Goal: Transaction & Acquisition: Purchase product/service

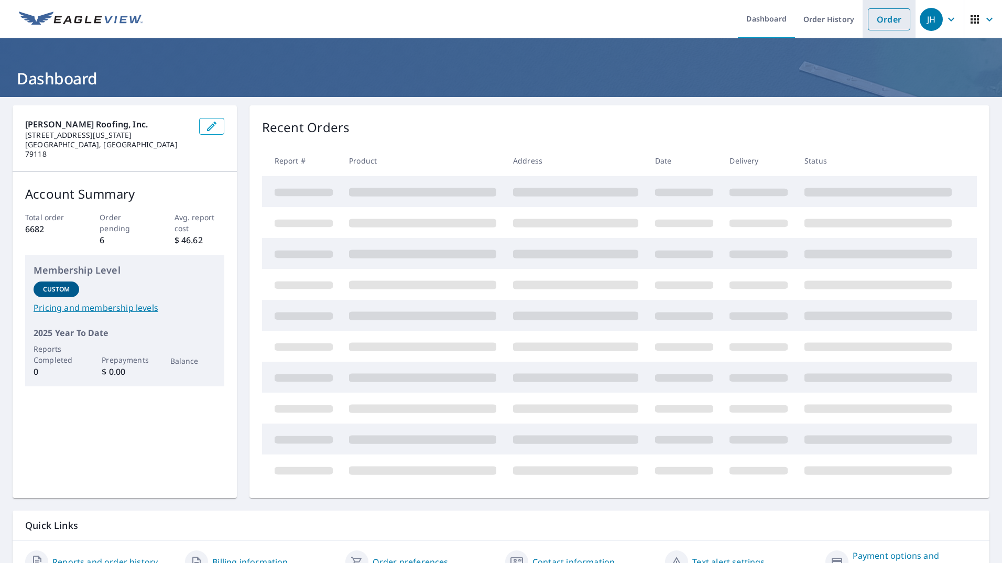
click at [881, 24] on link "Order" at bounding box center [889, 19] width 42 height 22
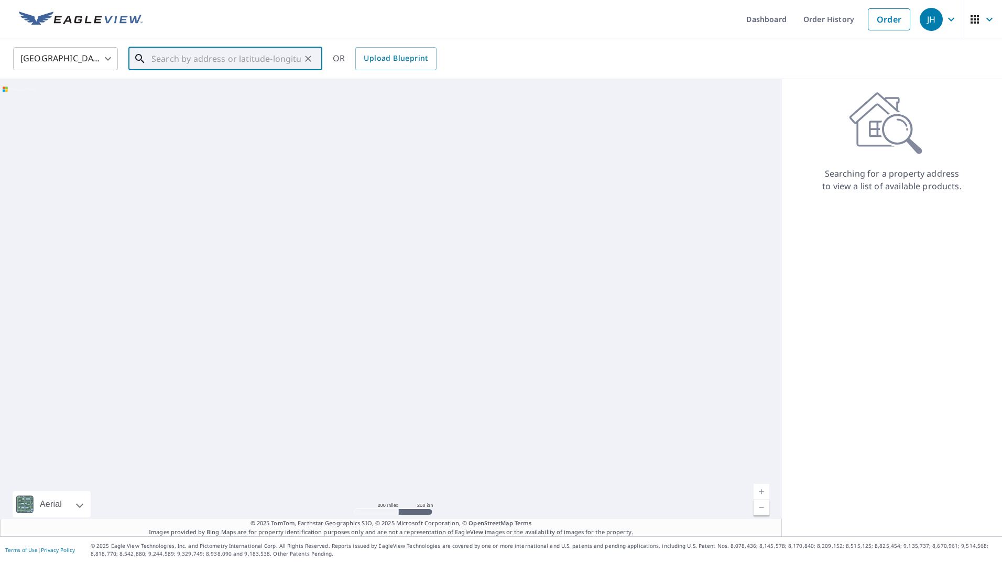
click at [199, 59] on input "text" at bounding box center [225, 58] width 149 height 29
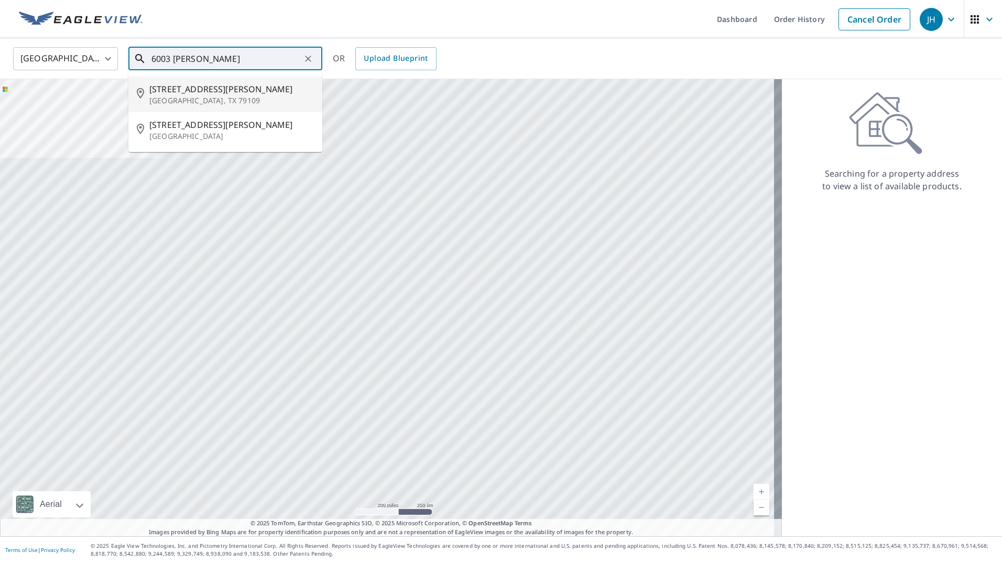
click at [205, 105] on p "[GEOGRAPHIC_DATA], TX 79109" at bounding box center [231, 100] width 165 height 10
type input "[STREET_ADDRESS][PERSON_NAME]"
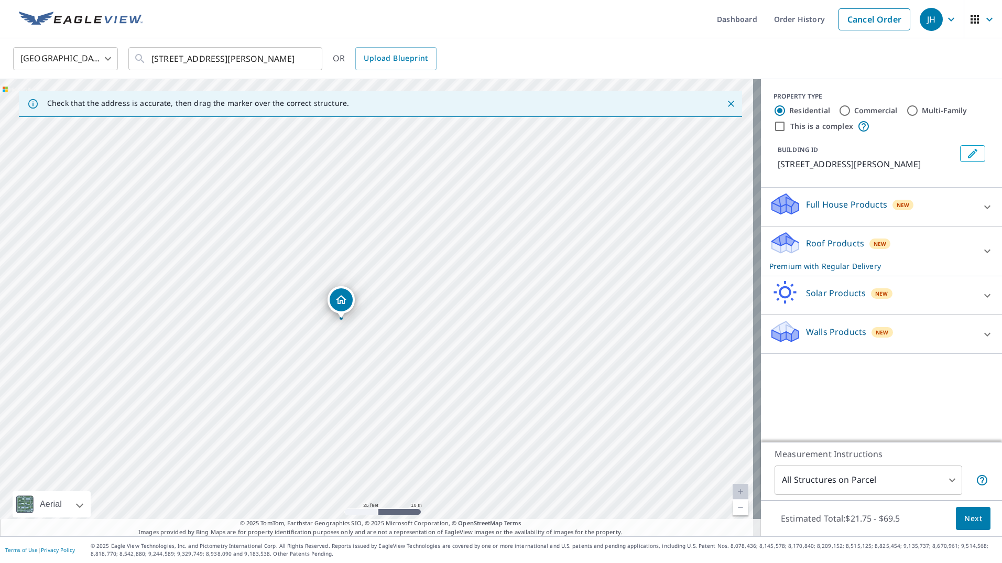
click at [981, 208] on icon at bounding box center [987, 207] width 13 height 13
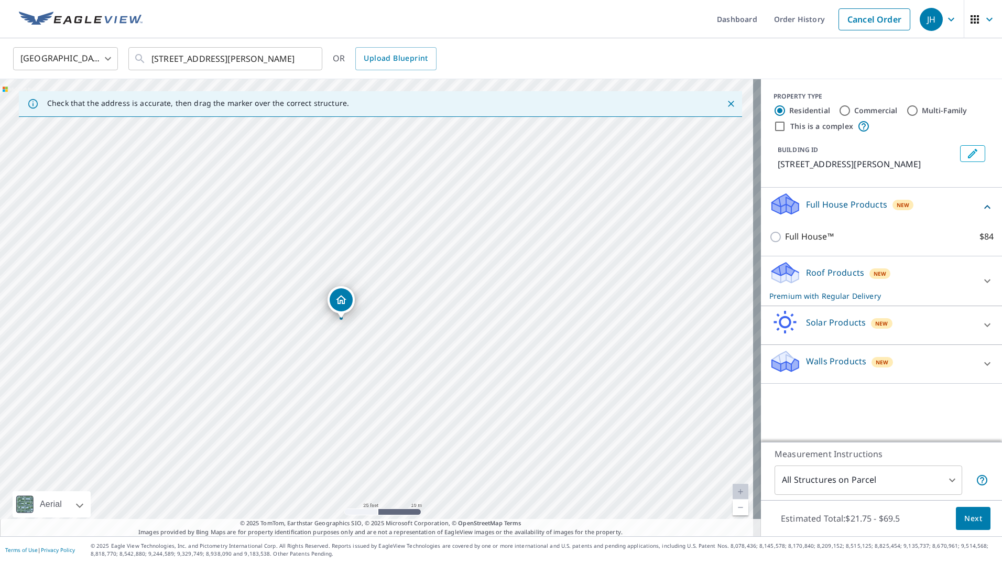
click at [981, 281] on icon at bounding box center [987, 281] width 13 height 13
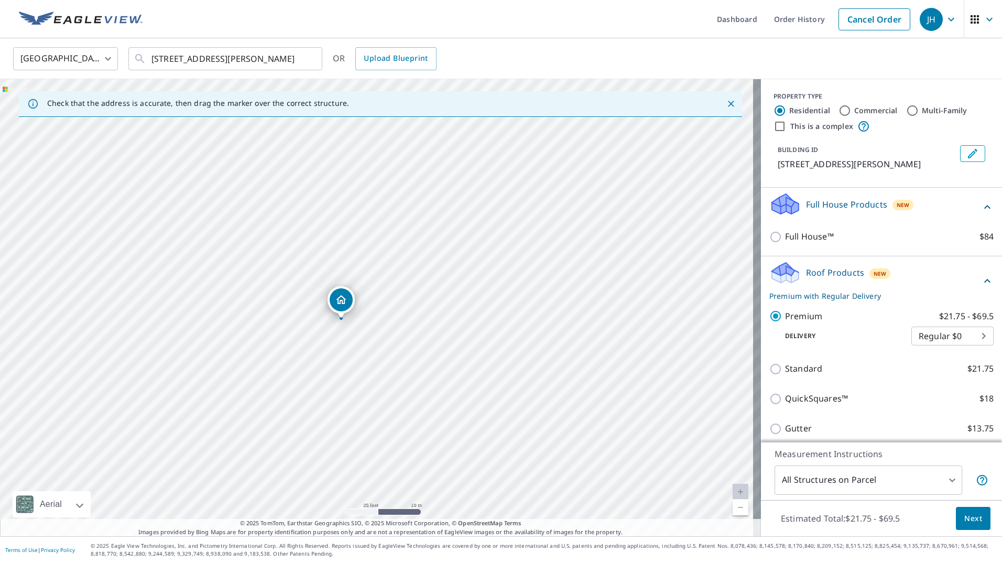
click at [968, 523] on span "Next" at bounding box center [973, 518] width 18 height 13
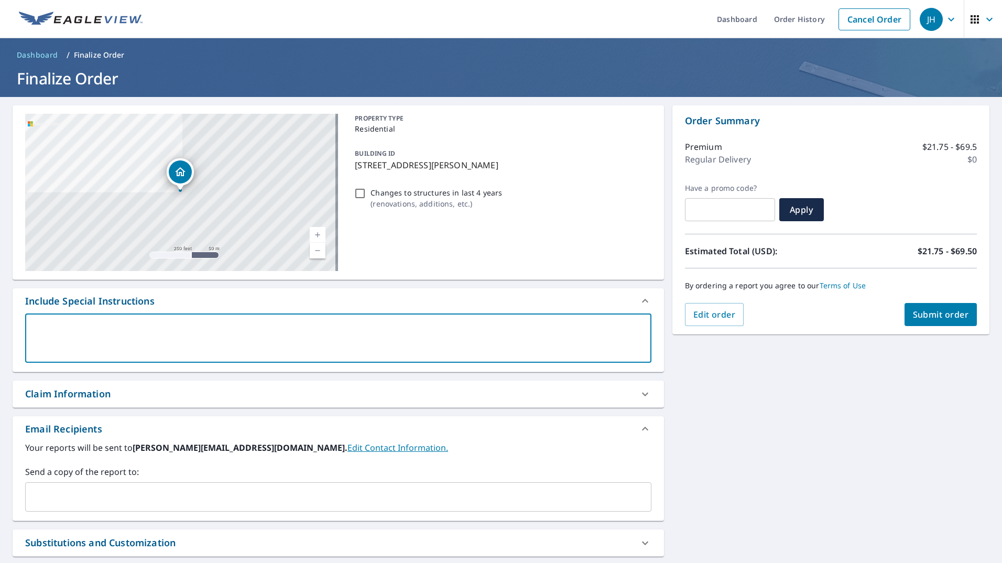
click at [96, 325] on textarea at bounding box center [337, 338] width 611 height 30
type textarea "A"
type textarea "x"
checkbox input "true"
type textarea "Al"
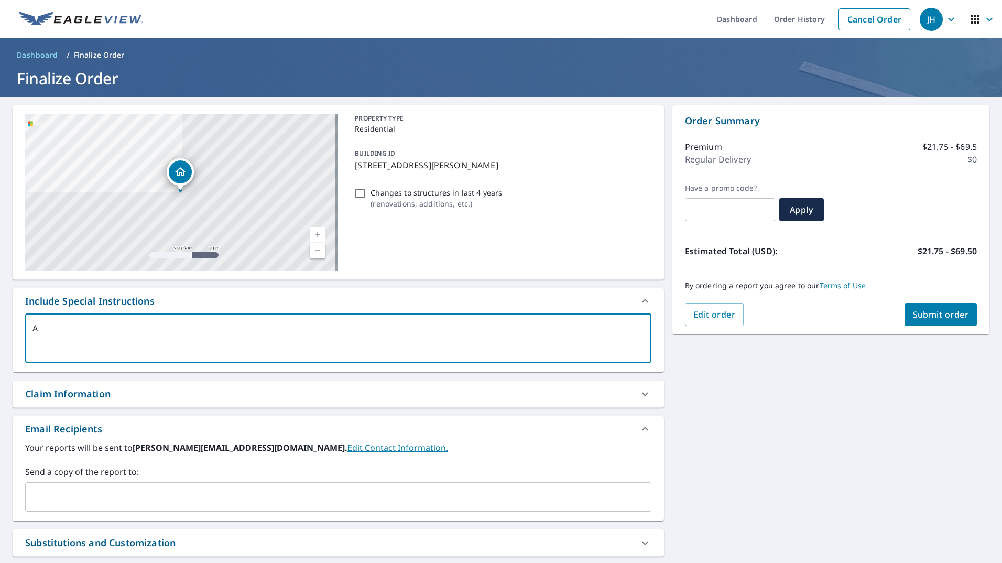
type textarea "x"
checkbox input "true"
type textarea "Ale"
type textarea "x"
checkbox input "true"
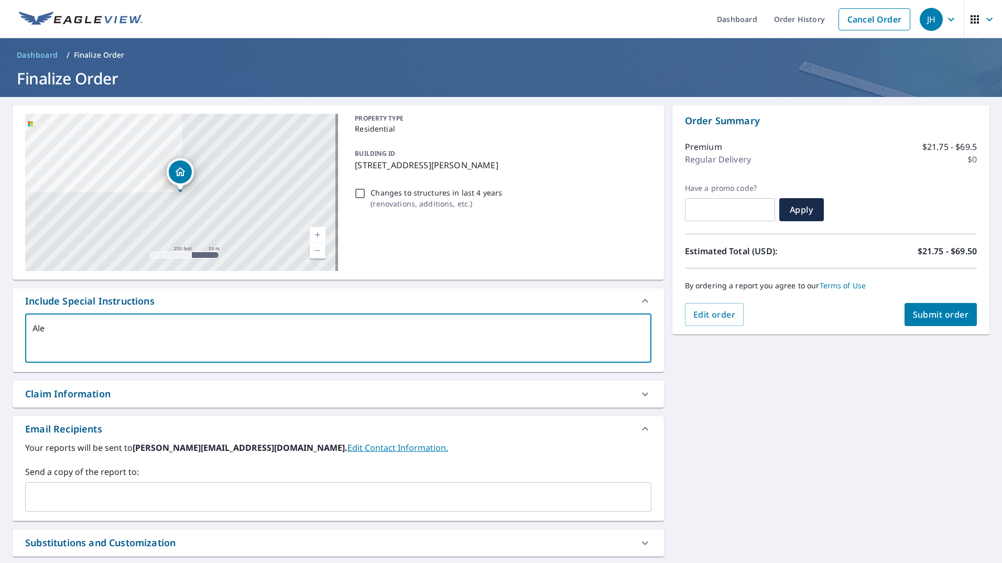
type textarea "[PERSON_NAME]"
type textarea "x"
checkbox input "true"
type textarea "[PERSON_NAME]"
type textarea "x"
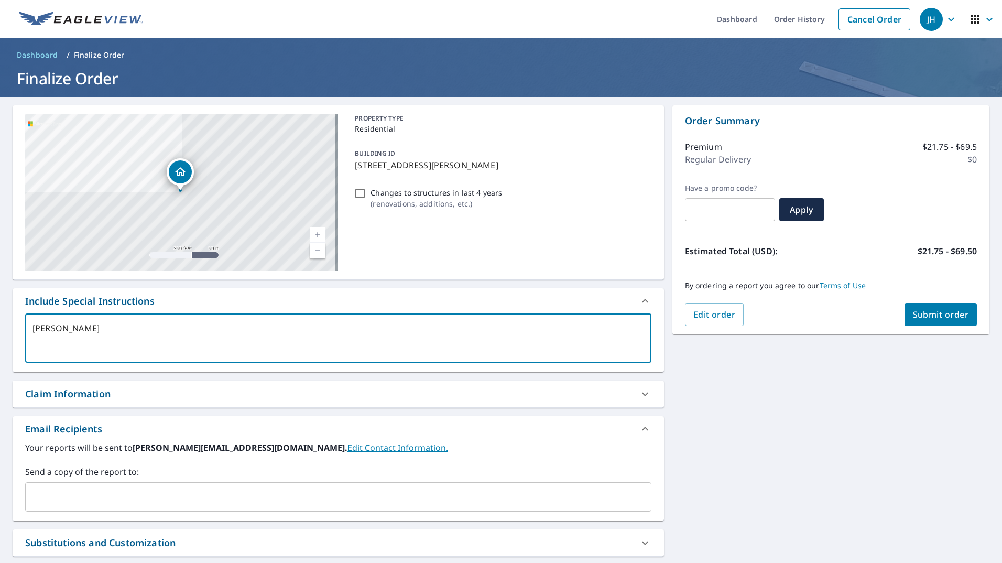
checkbox input "true"
type textarea "[PERSON_NAME]"
type textarea "x"
checkbox input "true"
type textarea "[PERSON_NAME]"
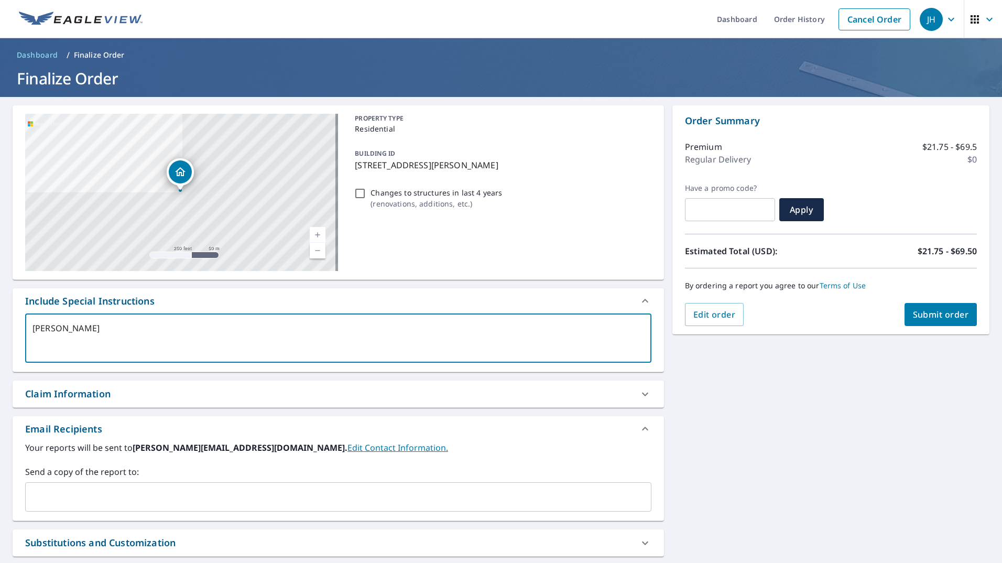
type textarea "x"
checkbox input "true"
type textarea "[PERSON_NAME]"
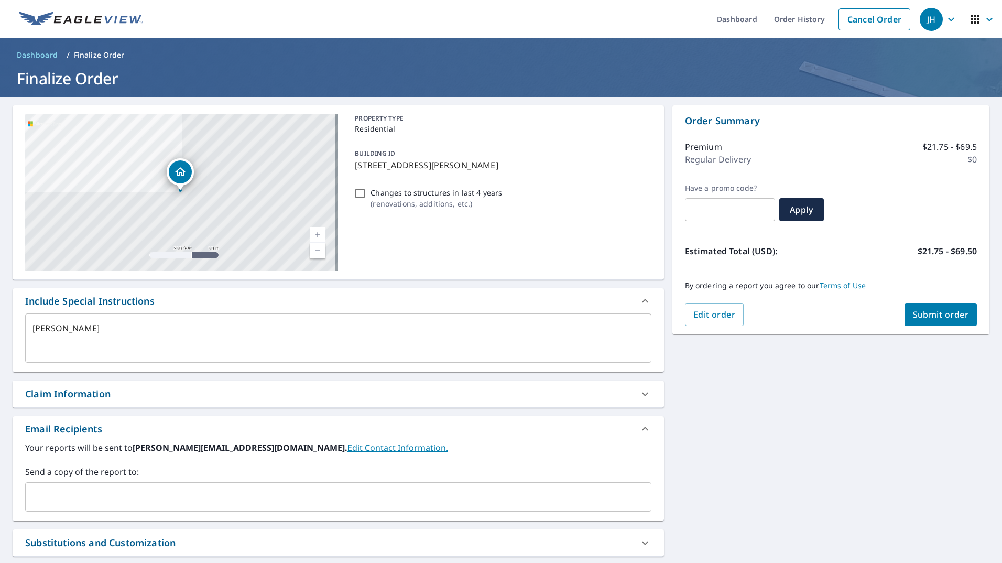
type textarea "x"
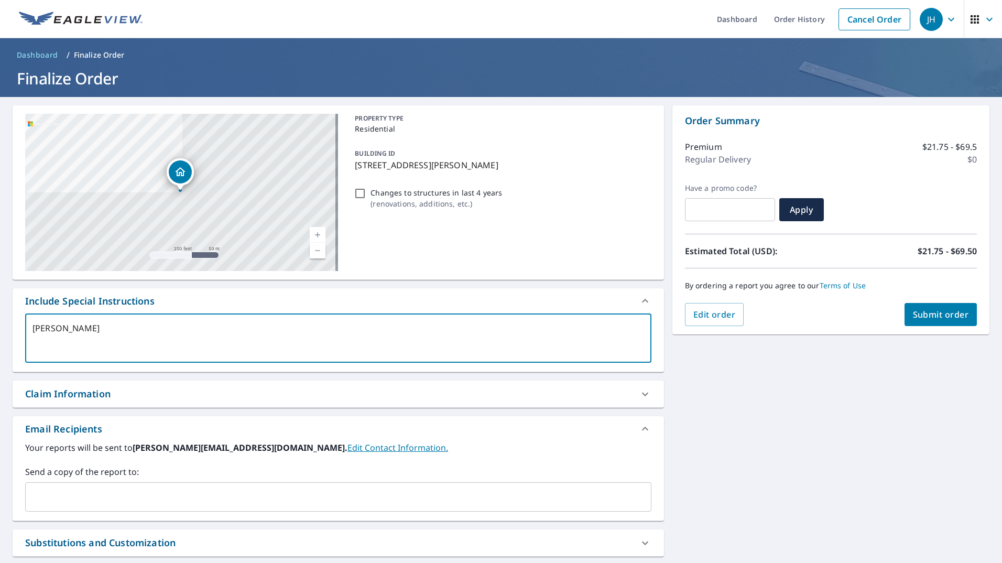
click at [118, 335] on textarea "[PERSON_NAME]" at bounding box center [337, 338] width 611 height 30
type textarea "[PERSON_NAME]"
type textarea "x"
checkbox input "true"
type textarea "[PERSON_NAME]"
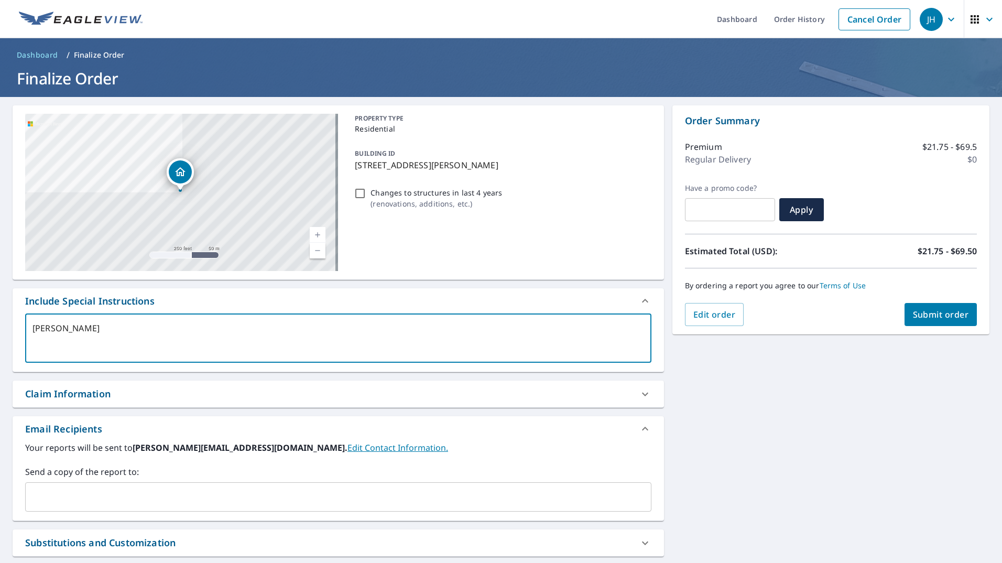
type textarea "x"
checkbox input "true"
type textarea "[PERSON_NAME]"
type textarea "x"
checkbox input "true"
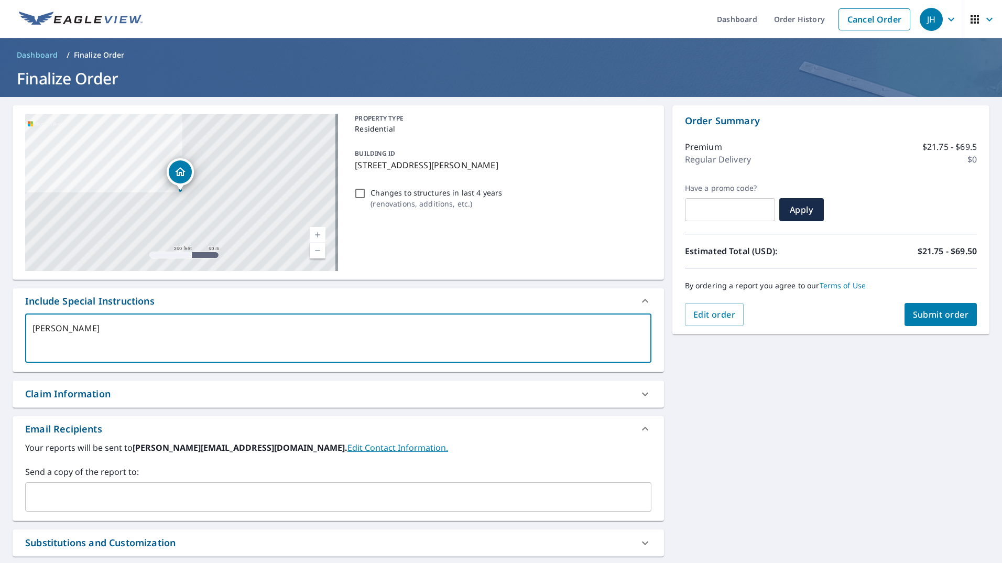
type textarea "[PERSON_NAME]"
type textarea "x"
checkbox input "true"
type textarea "[PERSON_NAME]"
type textarea "x"
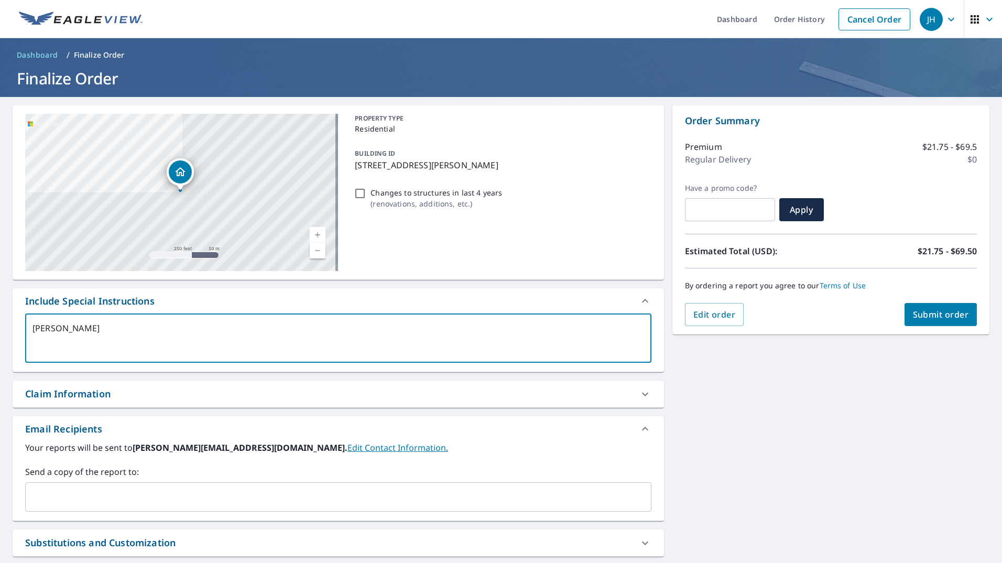
checkbox input "true"
type textarea "[PERSON_NAME]"
type textarea "x"
checkbox input "true"
type textarea "[PERSON_NAME]"
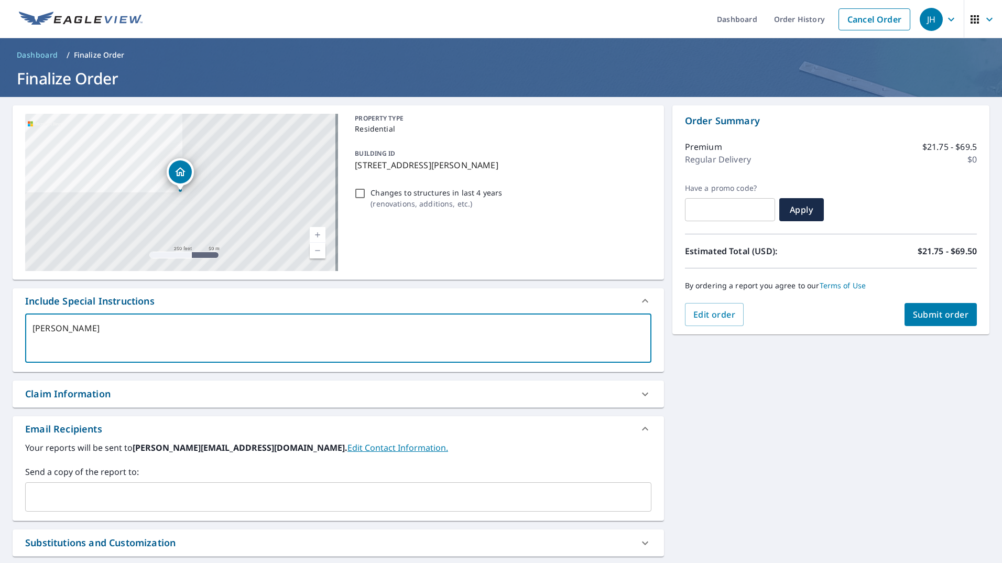
type textarea "x"
click at [193, 498] on input "text" at bounding box center [330, 497] width 601 height 20
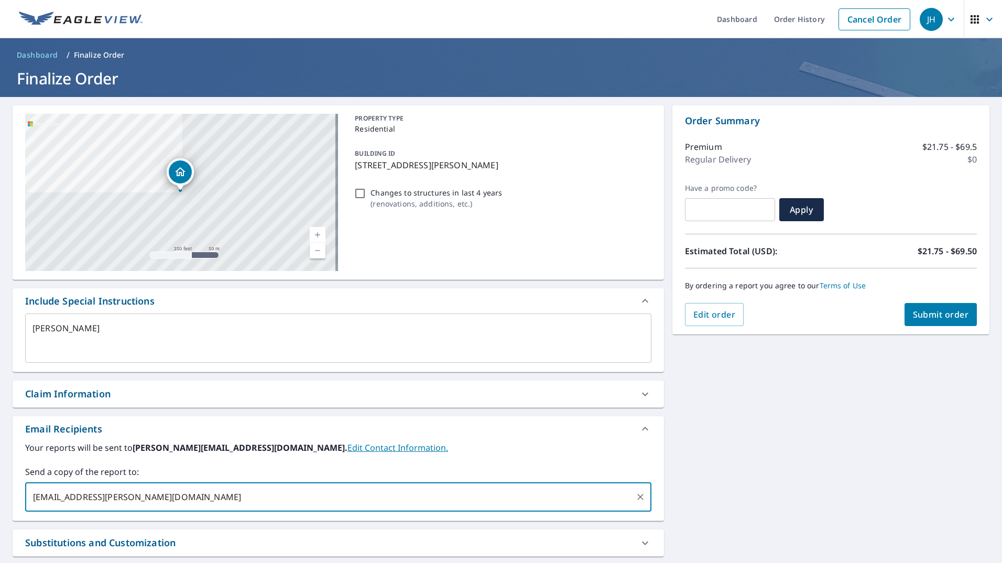
type input "[EMAIL_ADDRESS][PERSON_NAME][DOMAIN_NAME]"
type textarea "x"
checkbox input "true"
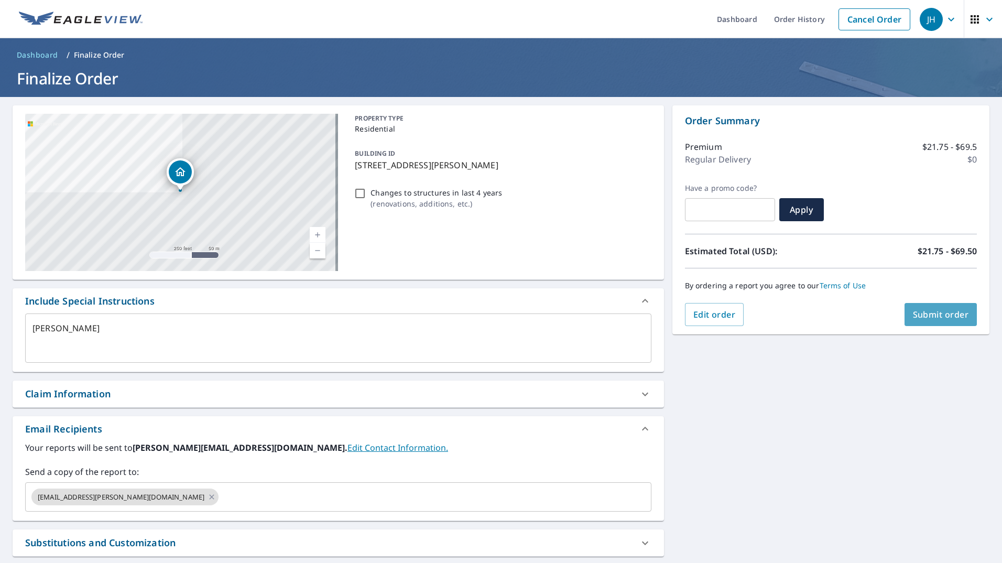
click at [928, 319] on span "Submit order" at bounding box center [941, 315] width 56 height 12
type textarea "x"
checkbox input "true"
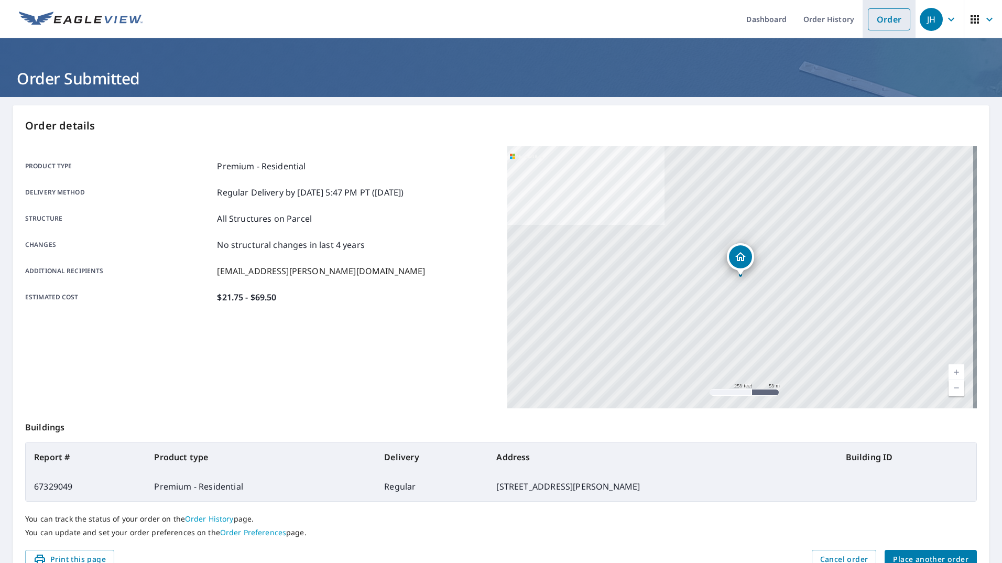
click at [882, 23] on link "Order" at bounding box center [889, 19] width 42 height 22
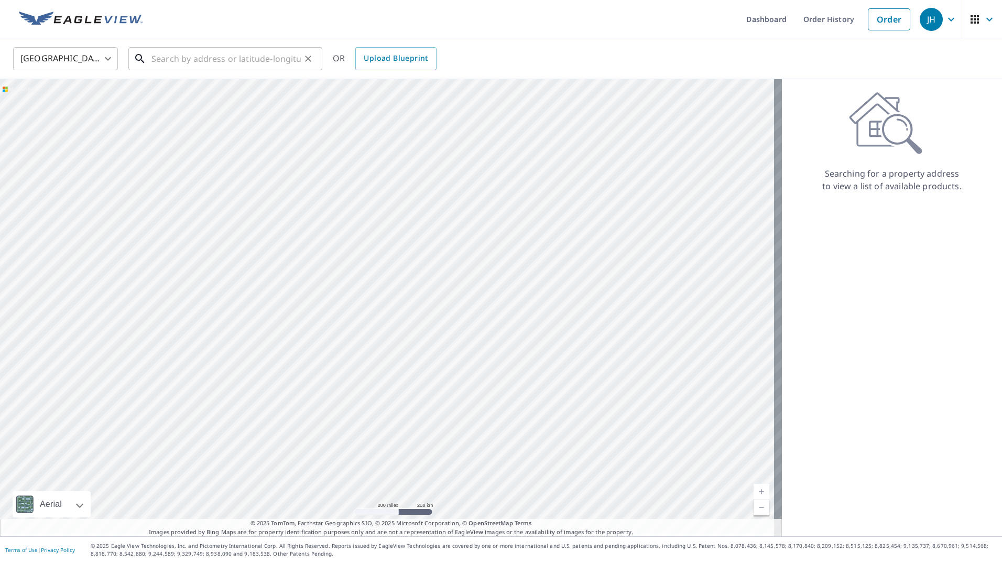
click at [181, 61] on input "text" at bounding box center [225, 58] width 149 height 29
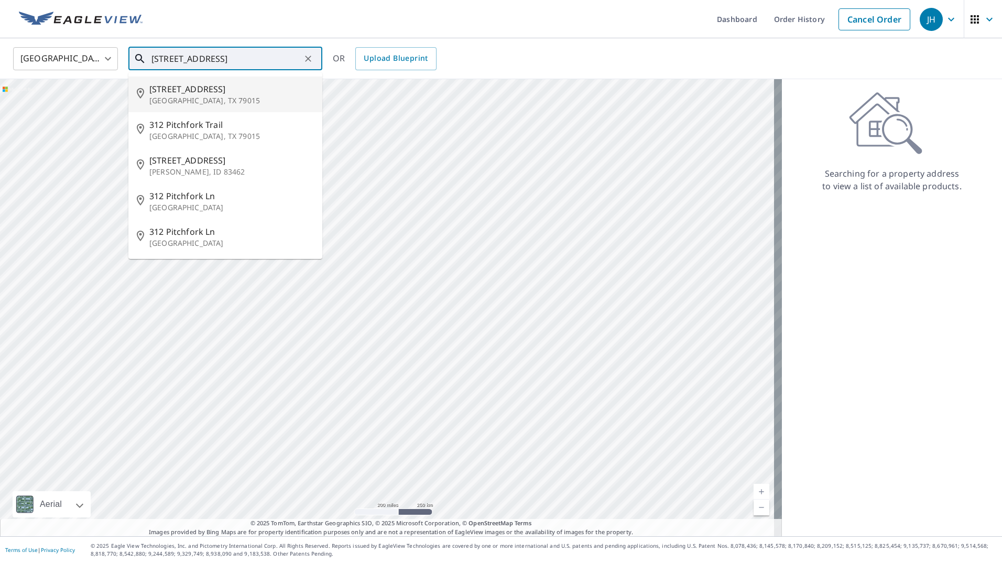
click at [193, 96] on p "[GEOGRAPHIC_DATA], TX 79015" at bounding box center [231, 100] width 165 height 10
type input "[STREET_ADDRESS]"
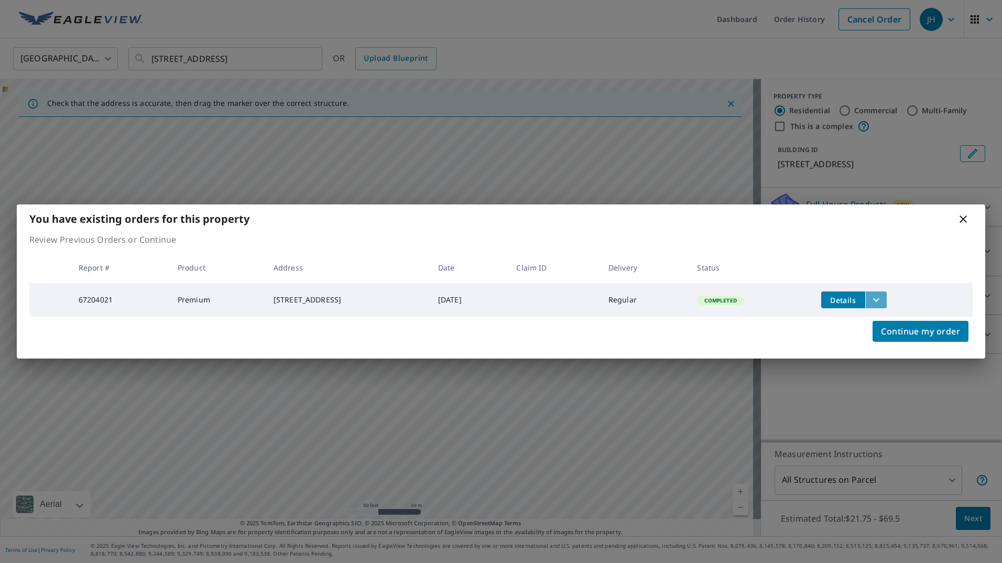
click at [887, 299] on button "filesDropdownBtn-67204021" at bounding box center [875, 299] width 21 height 17
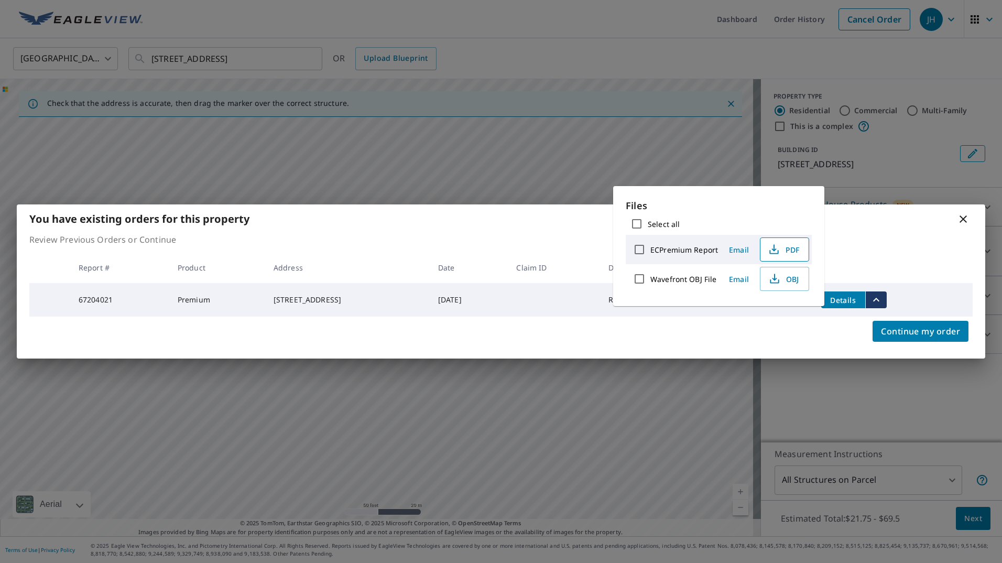
click at [775, 247] on icon "button" at bounding box center [774, 249] width 13 height 13
